Goal: Navigation & Orientation: Find specific page/section

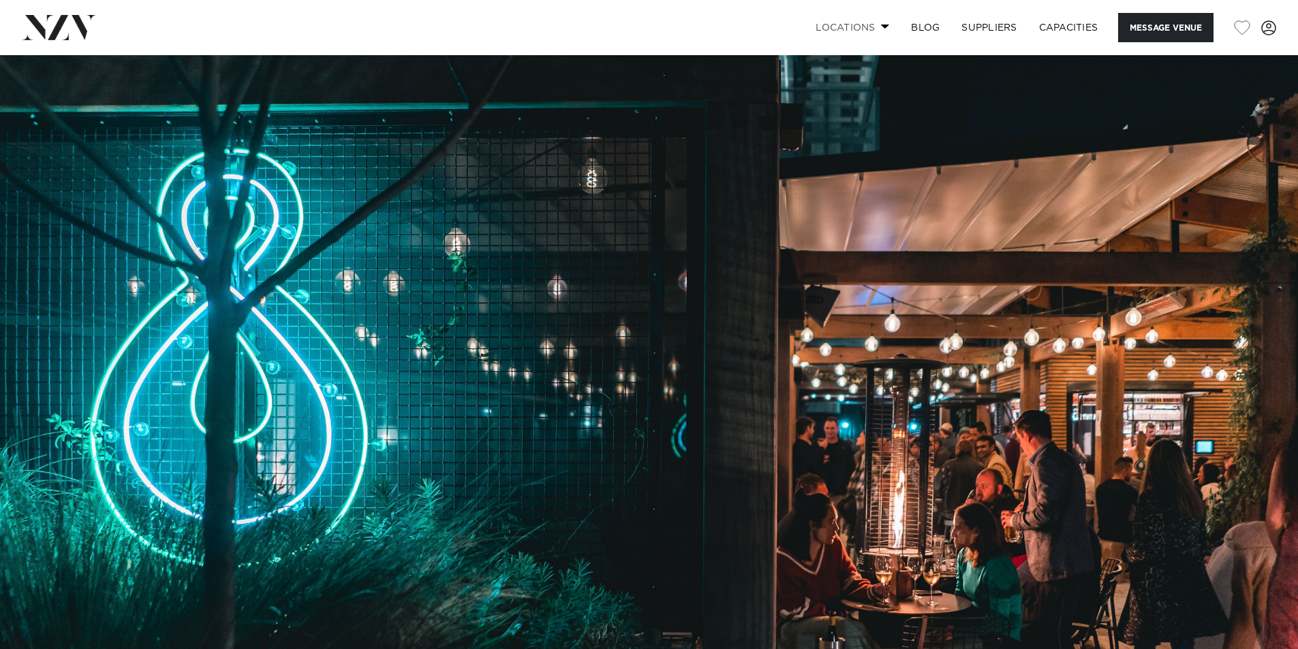
click at [856, 28] on link "Locations" at bounding box center [851, 27] width 95 height 29
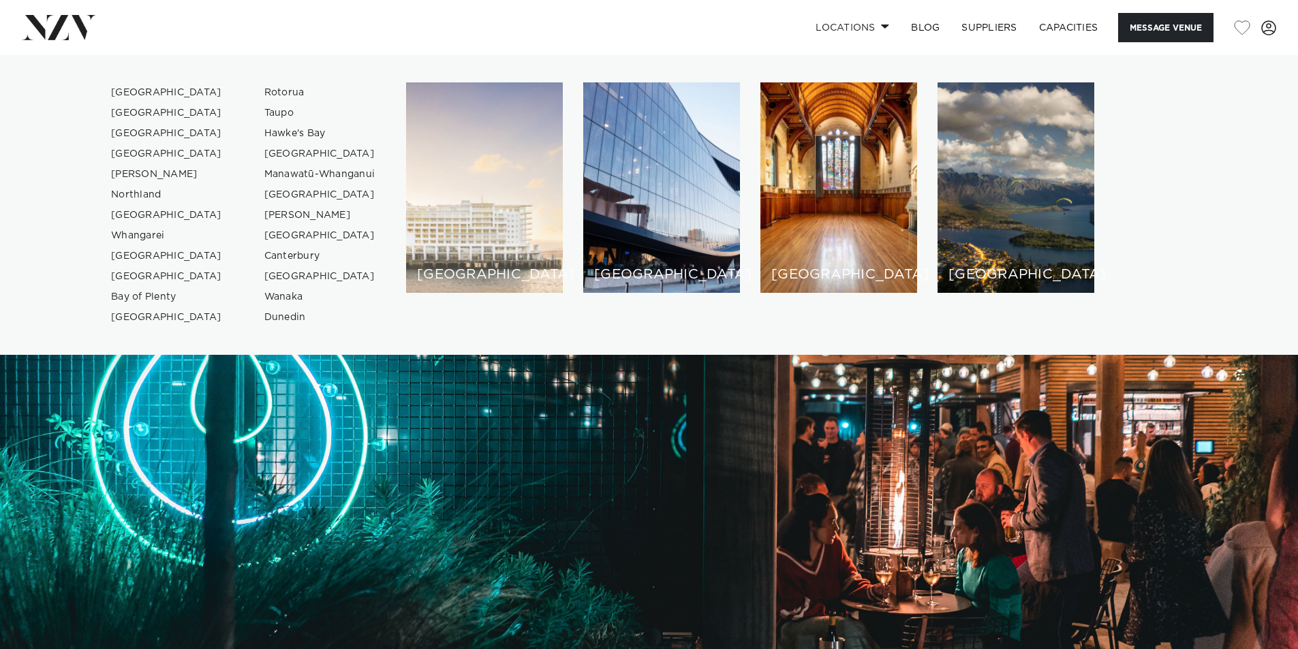
click at [453, 264] on div "[GEOGRAPHIC_DATA]" at bounding box center [484, 187] width 157 height 210
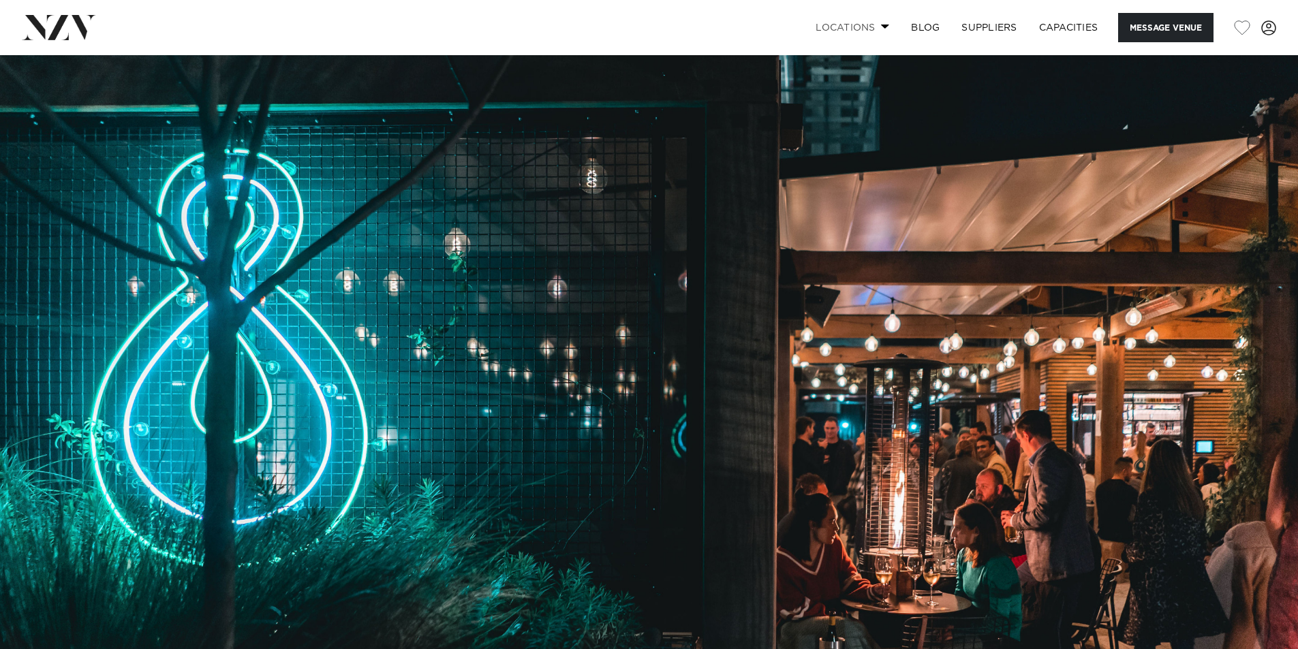
click at [863, 27] on link "Locations" at bounding box center [851, 27] width 95 height 29
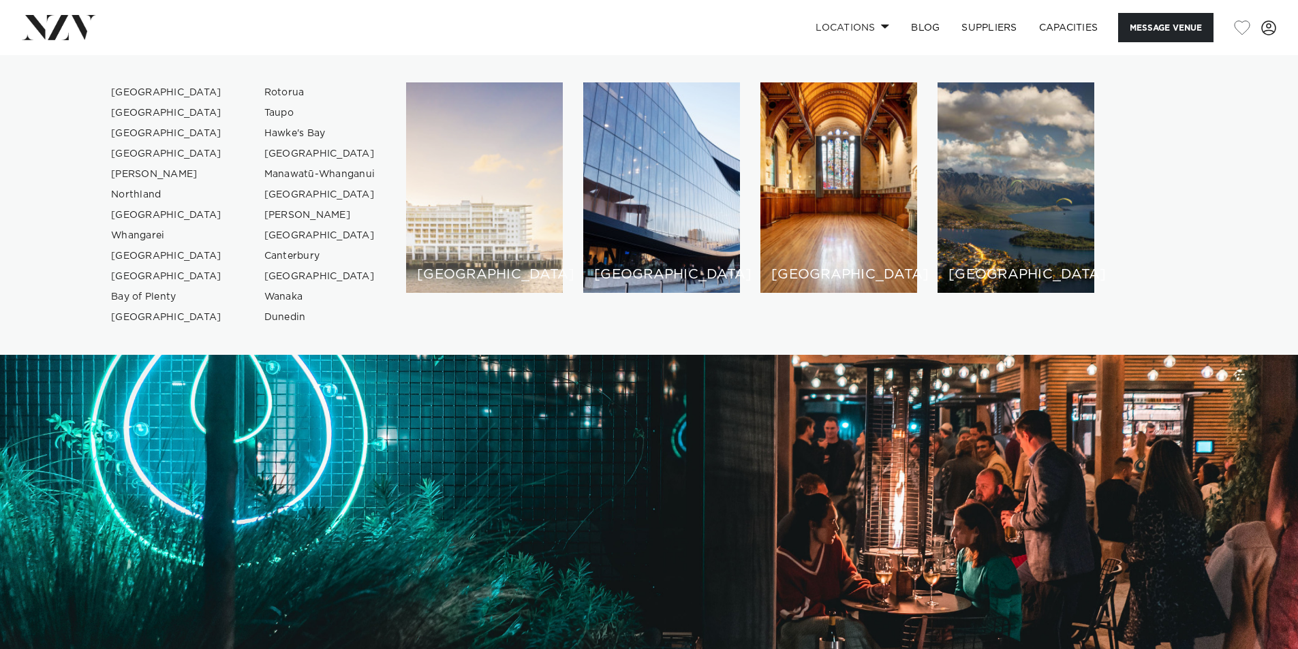
click at [531, 200] on div "[GEOGRAPHIC_DATA]" at bounding box center [484, 187] width 157 height 210
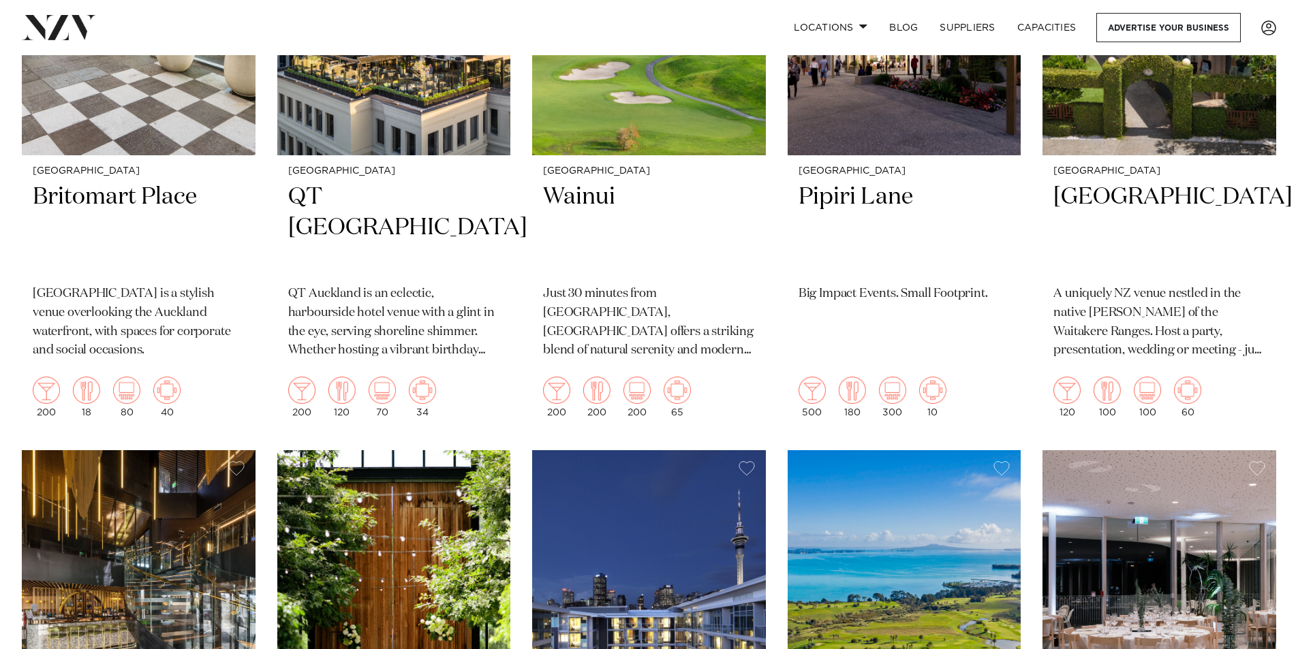
scroll to position [3814, 0]
